Goal: Check status: Check status

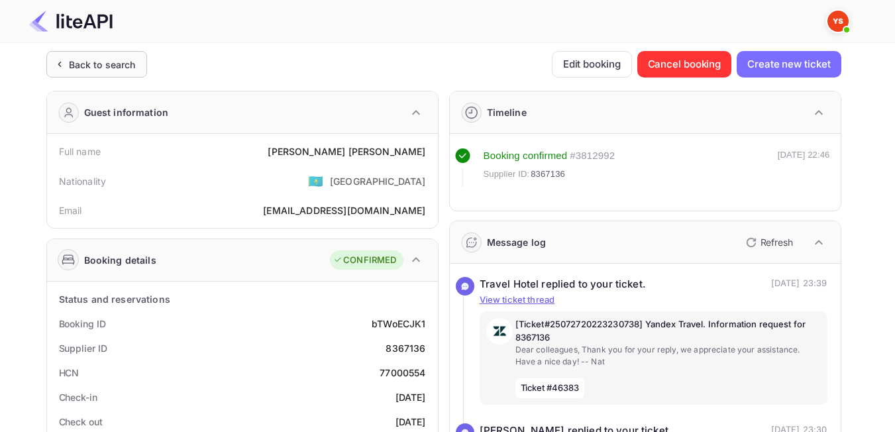
click at [90, 69] on div "Back to search" at bounding box center [102, 65] width 67 height 14
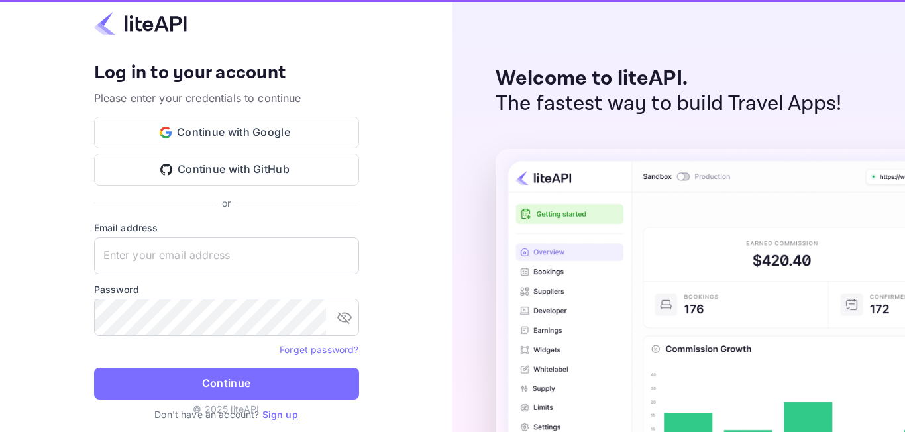
type input "[EMAIL_ADDRESS][DOMAIN_NAME]"
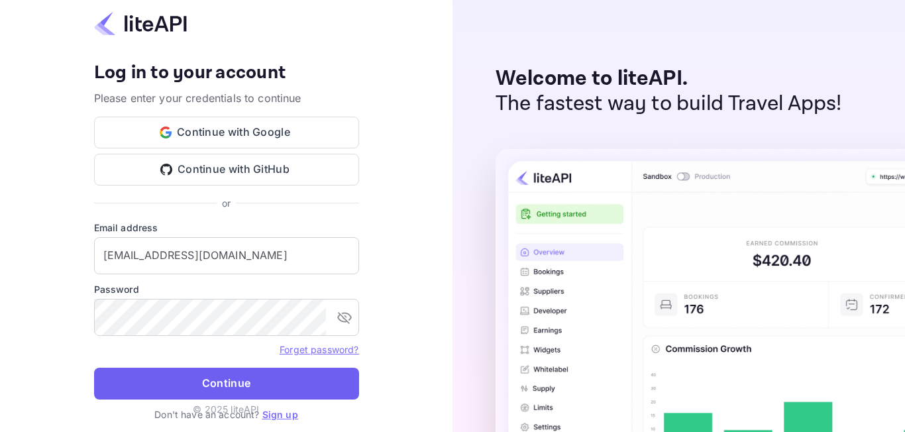
click at [207, 385] on button "Continue" at bounding box center [226, 384] width 265 height 32
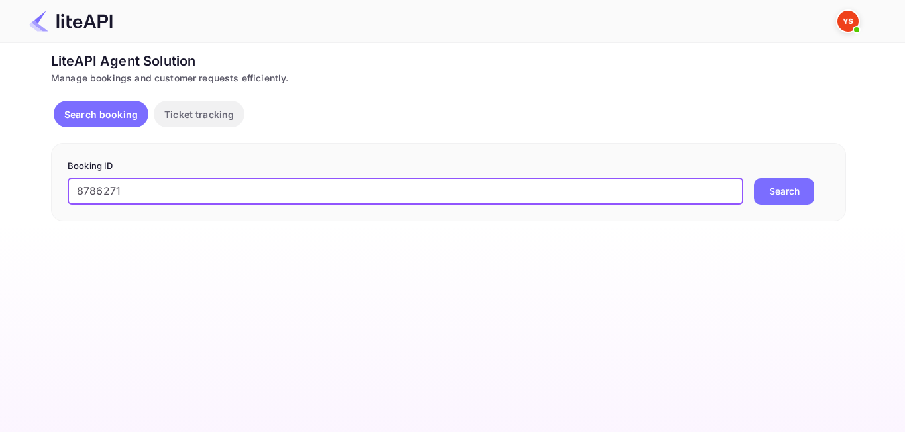
type input "8786271"
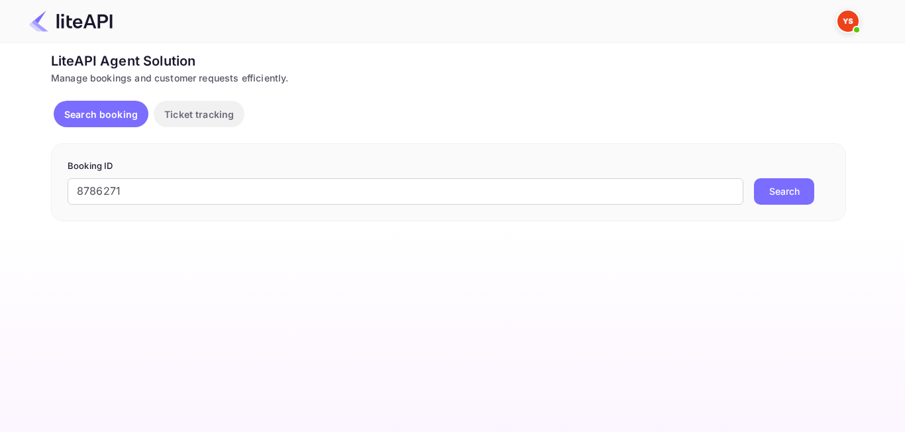
click at [804, 188] on button "Search" at bounding box center [784, 191] width 60 height 27
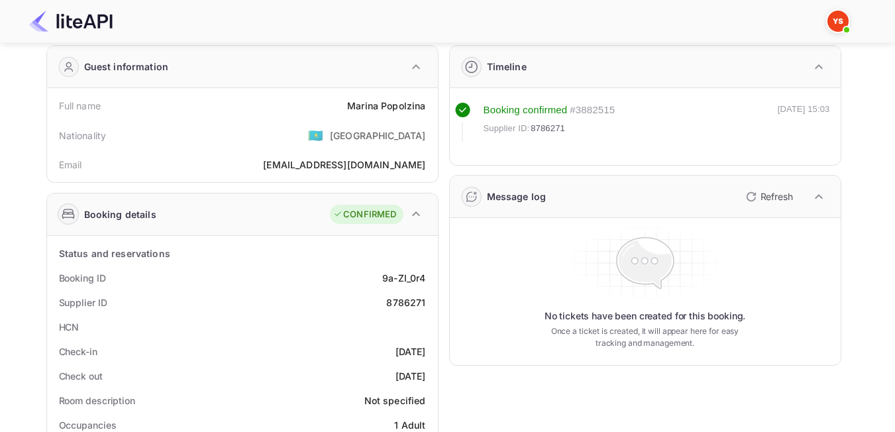
scroll to position [66, 0]
